Goal: Communication & Community: Answer question/provide support

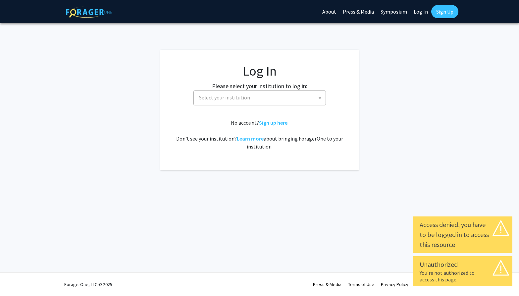
select select
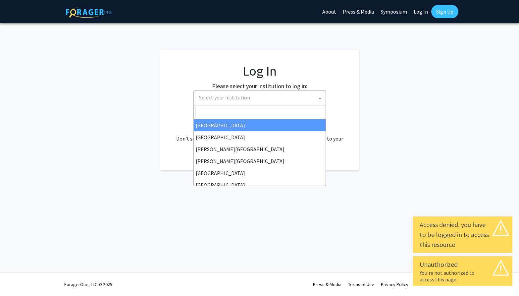
click at [311, 98] on span "Select your institution" at bounding box center [260, 98] width 129 height 14
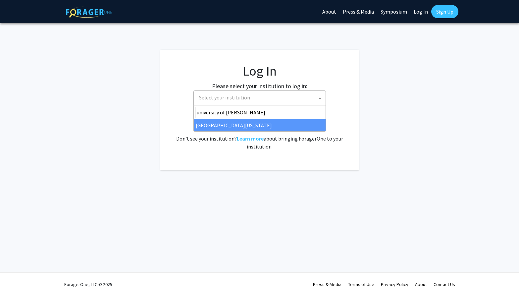
type input "university of [PERSON_NAME]"
select select "13"
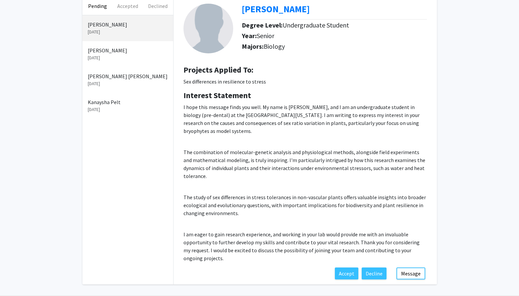
scroll to position [37, 0]
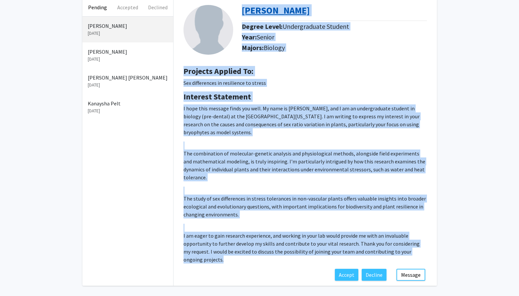
drag, startPoint x: 202, startPoint y: 252, endPoint x: 242, endPoint y: 10, distance: 244.9
click at [242, 10] on div "Hasan Hadi Degree Level: Undergraduate Student Year: Senior Majors: Biology Pro…" at bounding box center [304, 133] width 263 height 270
copy div "Hasan Hadi Degree Level: Undergraduate Student Year: Senior Majors: Biology Pro…"
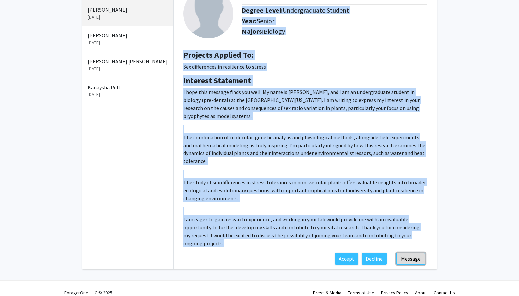
click at [405, 252] on button "Message" at bounding box center [410, 258] width 29 height 12
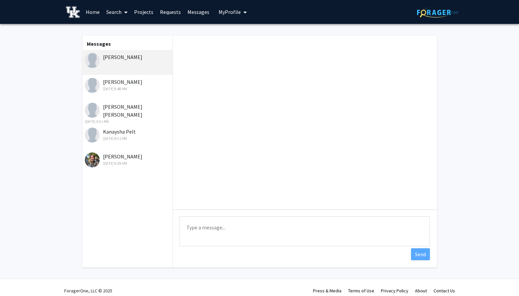
click at [253, 230] on textarea "Type a message" at bounding box center [304, 231] width 250 height 30
type textarea "h"
type textarea "Hasan, we are currn"
